Goal: Information Seeking & Learning: Learn about a topic

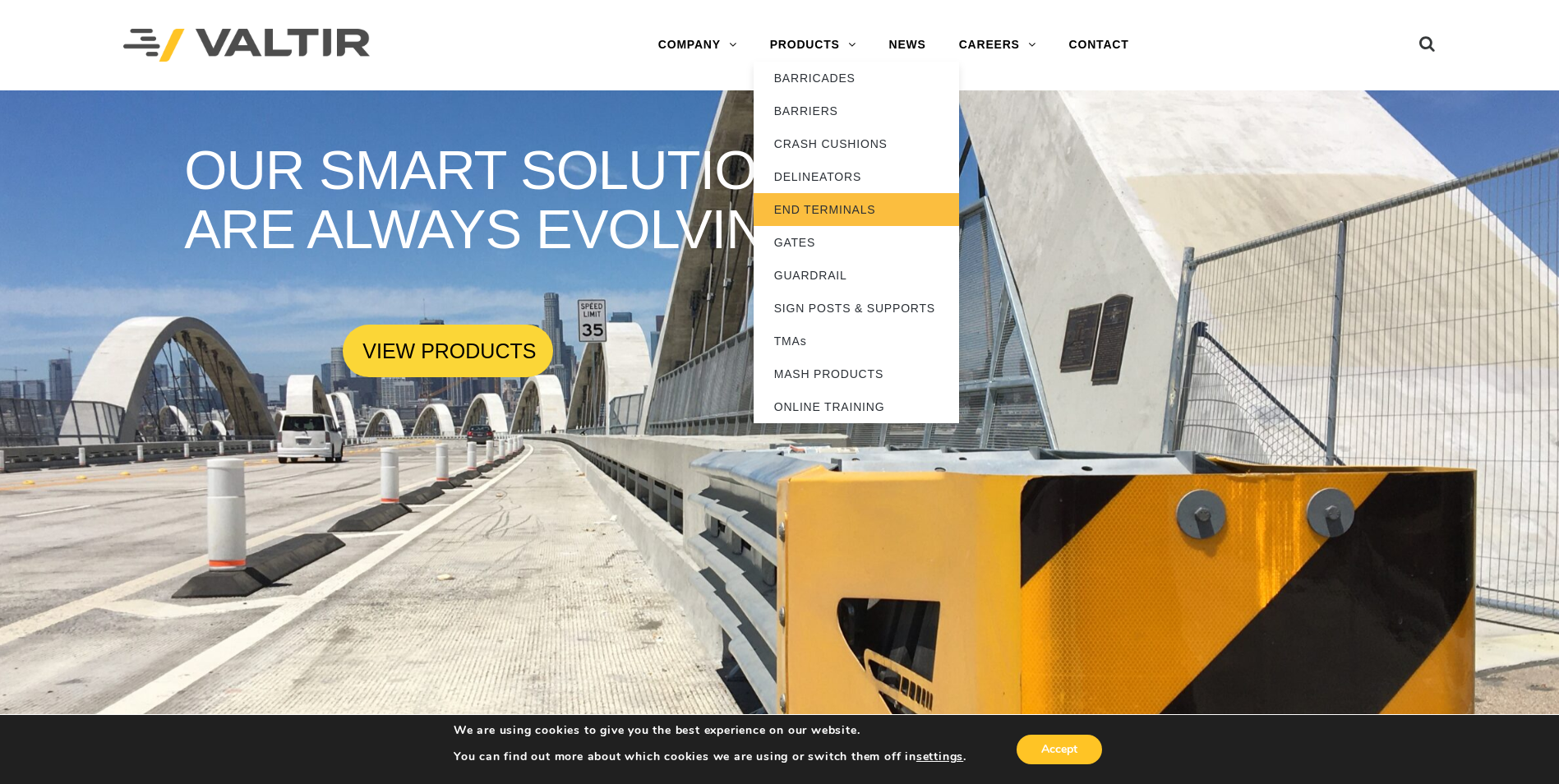
click at [818, 207] on link "END TERMINALS" at bounding box center [856, 210] width 205 height 33
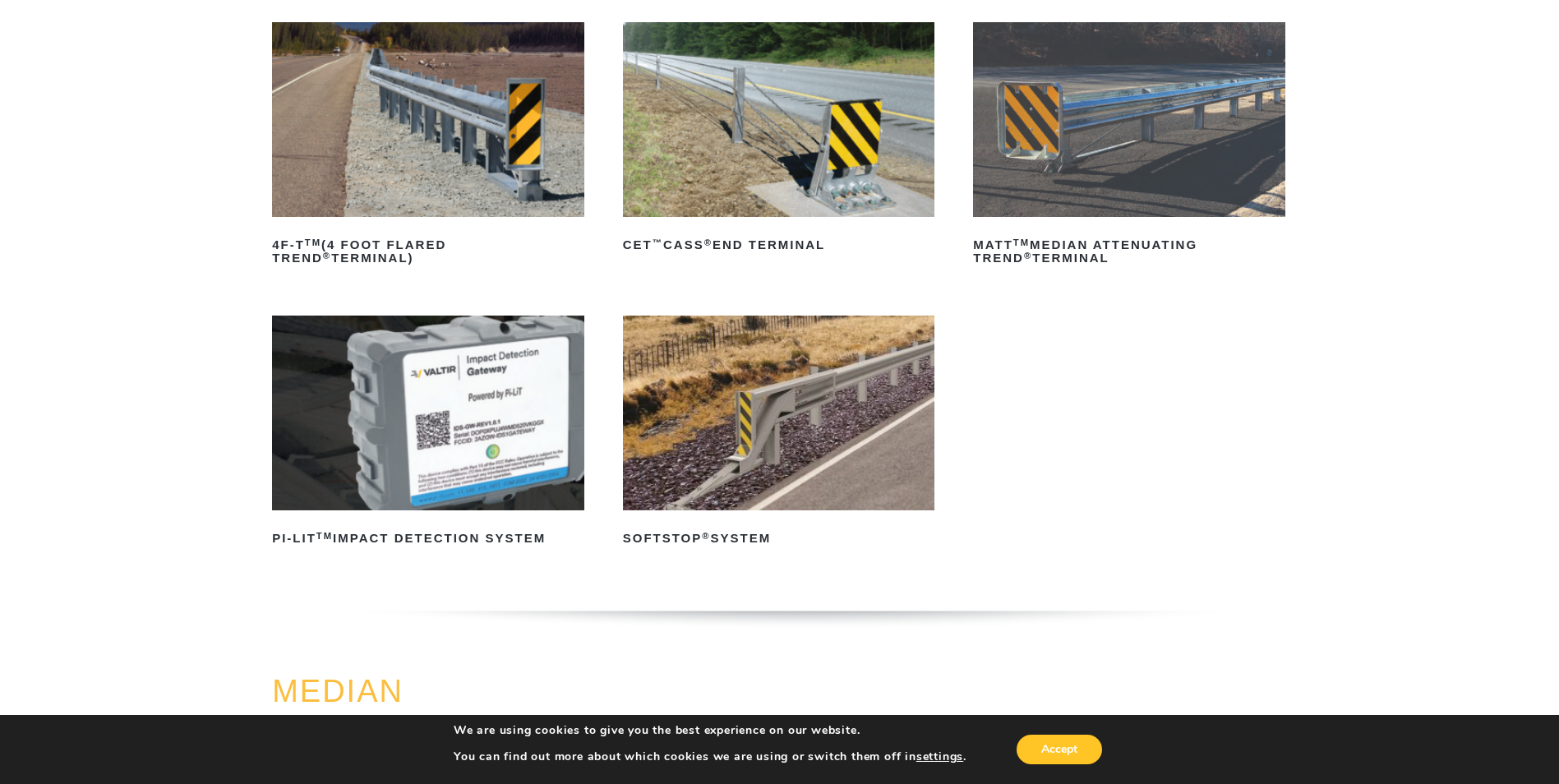
scroll to position [164, 0]
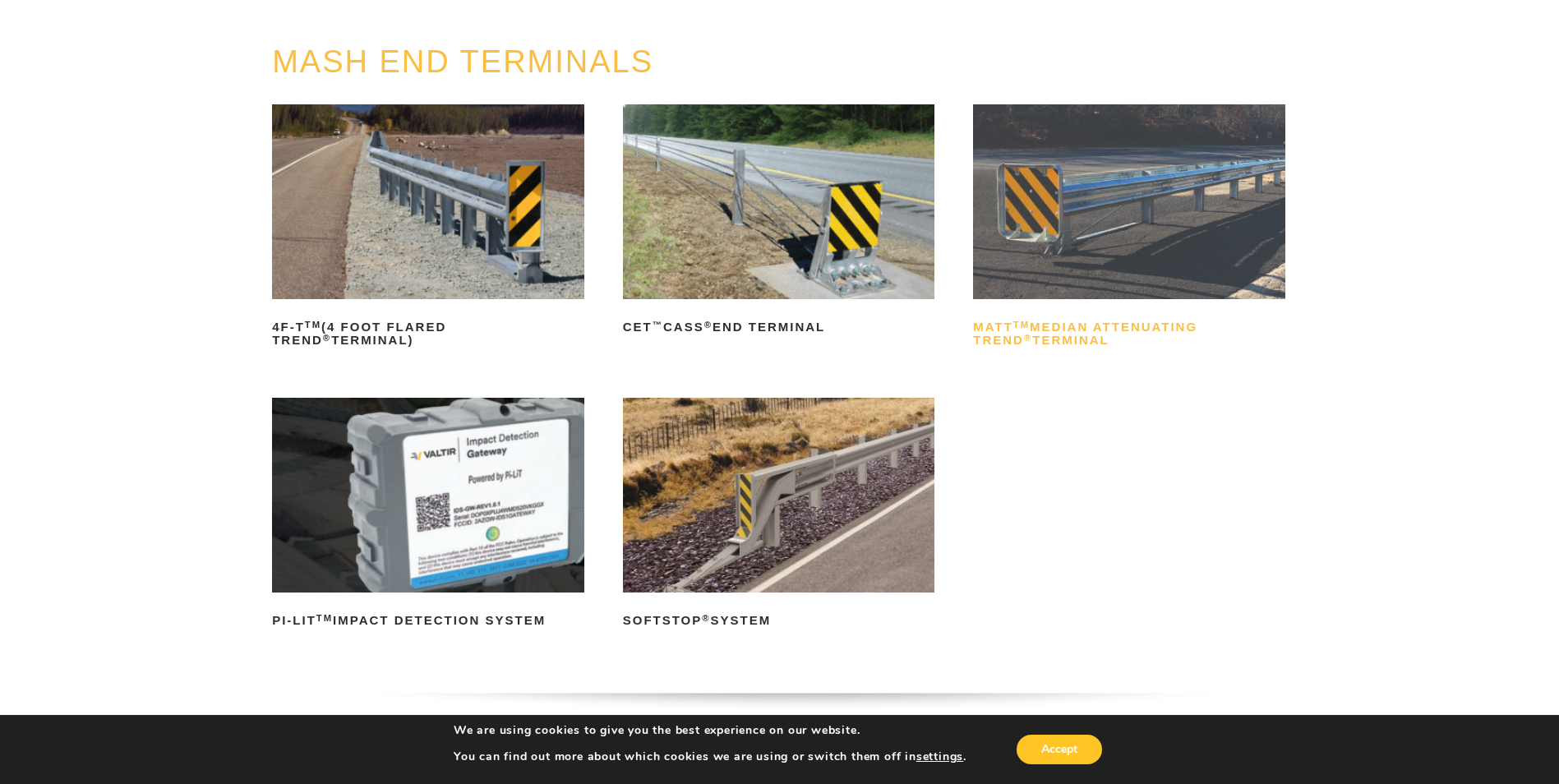
click at [1031, 327] on h2 "MATT TM Median Attenuating TREND ® Terminal" at bounding box center [1130, 334] width 313 height 40
click at [762, 571] on img at bounding box center [779, 495] width 313 height 195
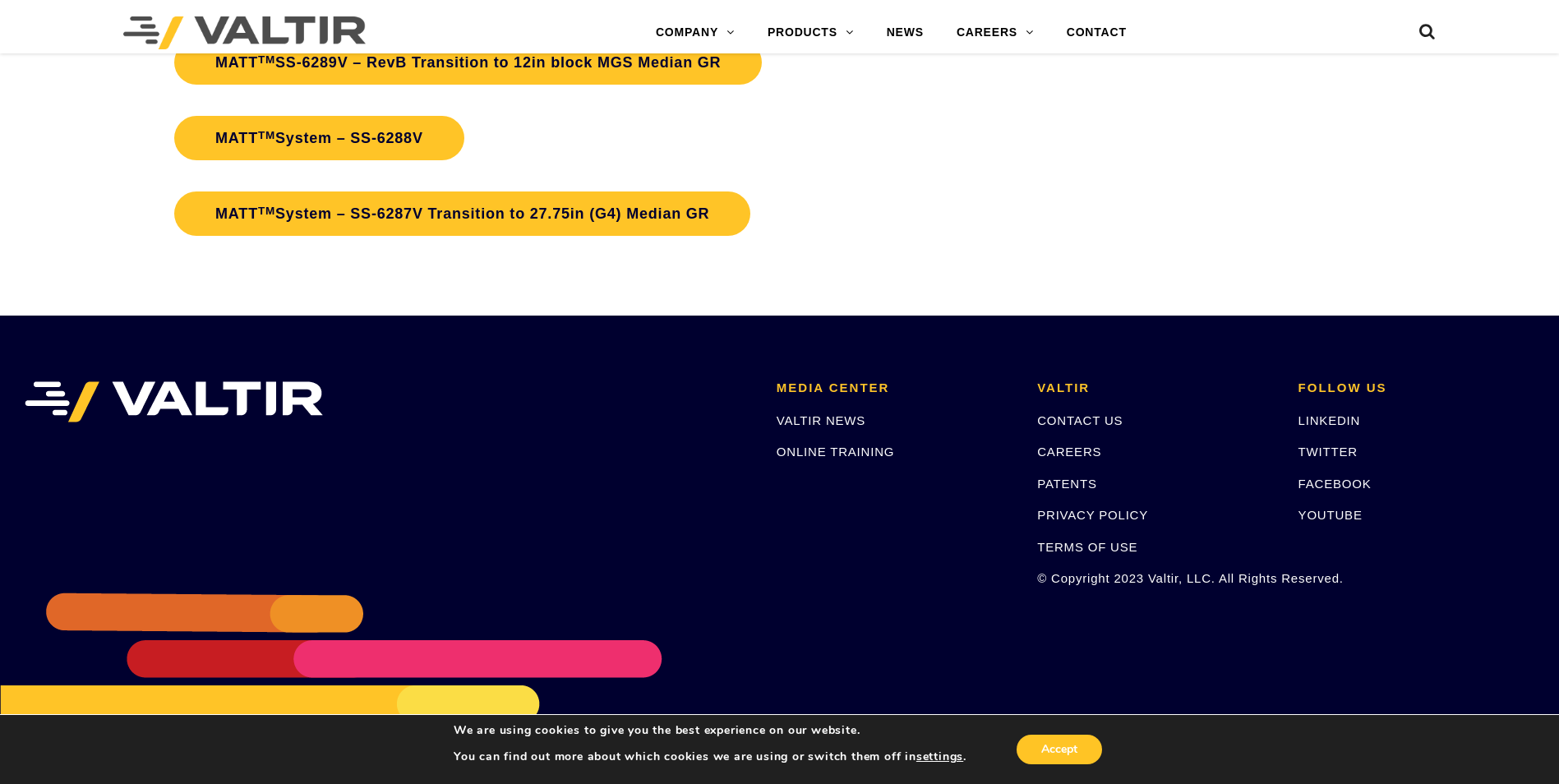
scroll to position [6231, 0]
